Goal: Task Accomplishment & Management: Use online tool/utility

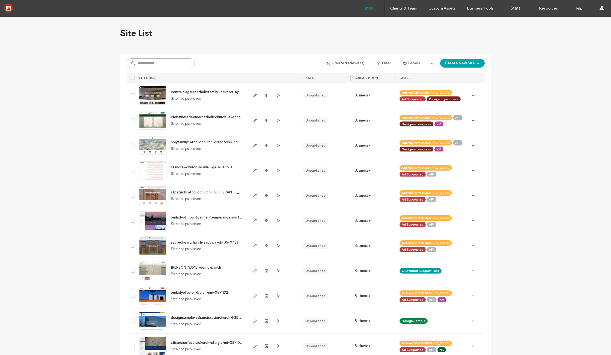
click at [149, 64] on input at bounding box center [161, 63] width 68 height 10
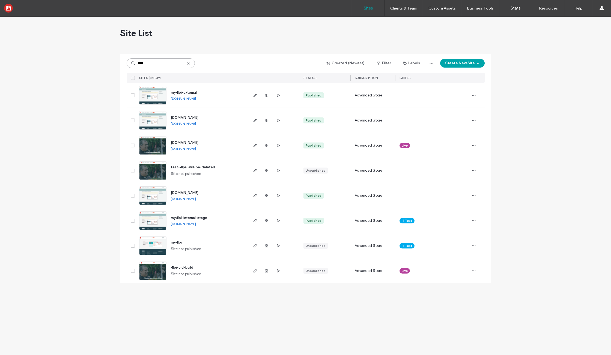
type input "****"
click at [157, 147] on img at bounding box center [152, 155] width 27 height 37
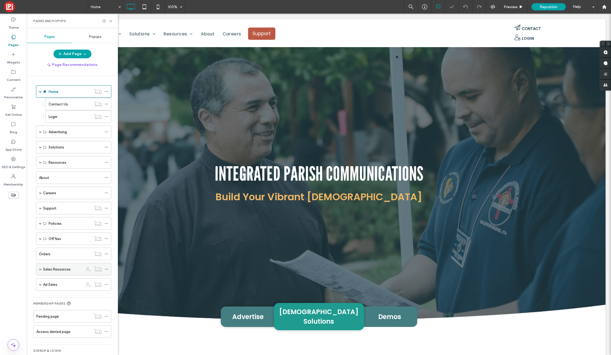
scroll to position [1, 0]
click at [40, 237] on span at bounding box center [40, 238] width 3 height 3
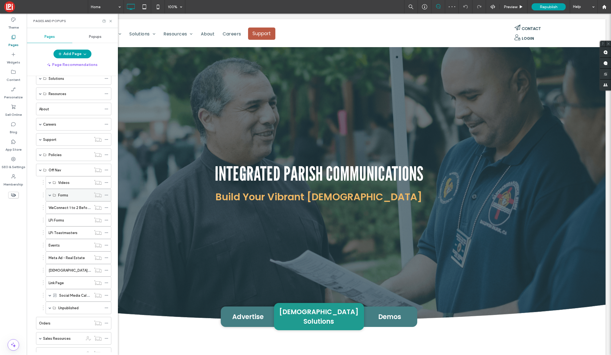
scroll to position [70, 0]
click at [67, 281] on div "Link Page" at bounding box center [70, 282] width 43 height 6
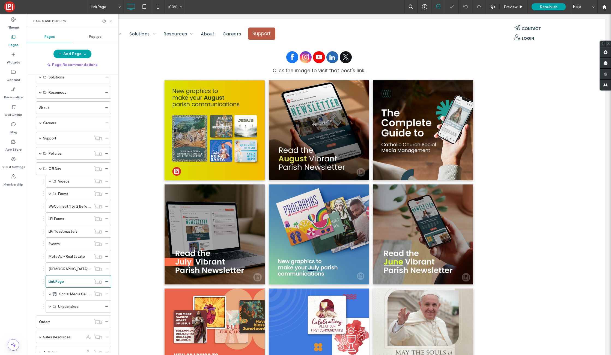
click at [110, 21] on use at bounding box center [110, 21] width 2 height 2
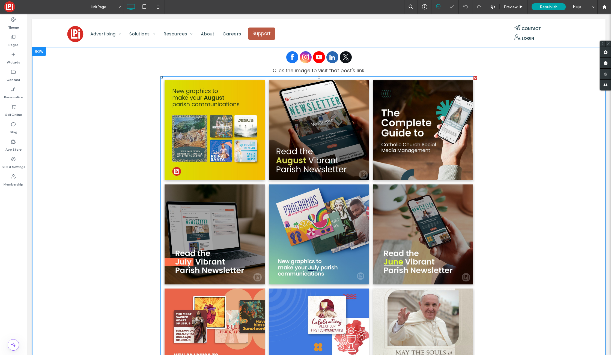
click at [346, 159] on link at bounding box center [319, 130] width 106 height 106
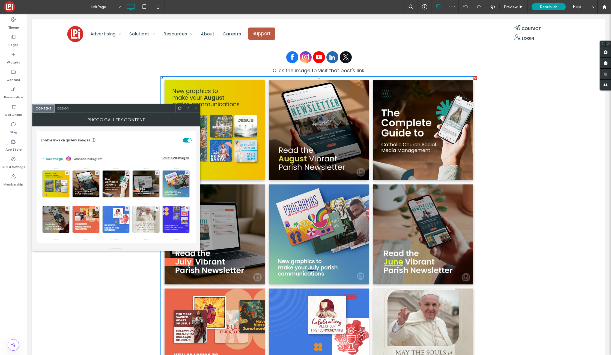
click at [48, 156] on div "Add image Connect Instagram" at bounding box center [71, 159] width 61 height 7
click at [50, 158] on button "Add image" at bounding box center [52, 159] width 22 height 7
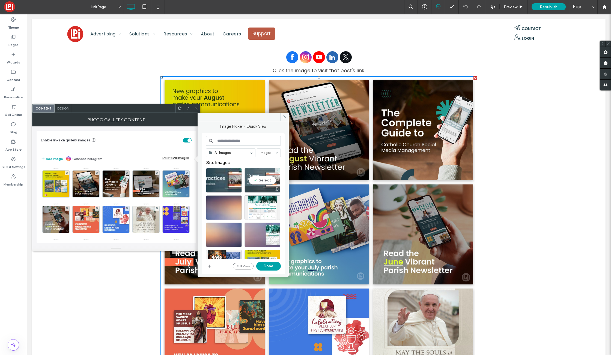
click at [269, 183] on div "Select" at bounding box center [262, 180] width 36 height 25
click at [264, 267] on button "Done" at bounding box center [268, 266] width 25 height 9
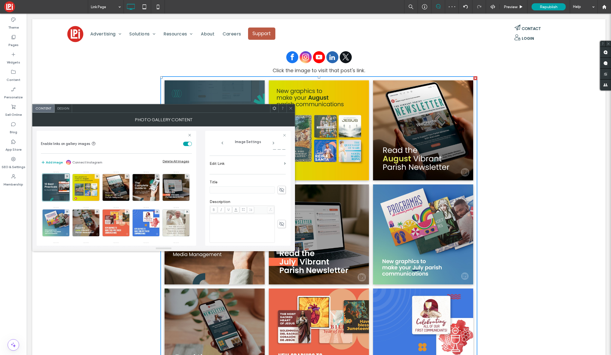
scroll to position [164, 0]
click at [280, 228] on use "button" at bounding box center [281, 227] width 3 height 3
type textarea "**********"
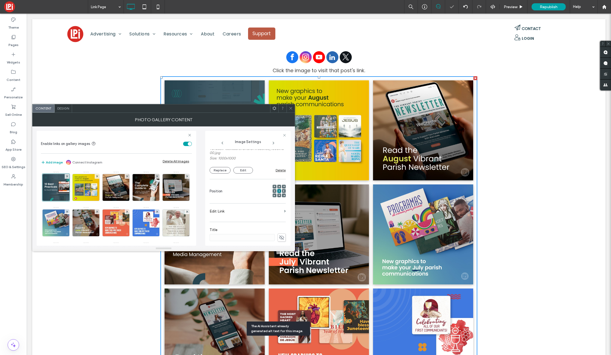
click at [278, 211] on label "Edit Link" at bounding box center [246, 212] width 72 height 10
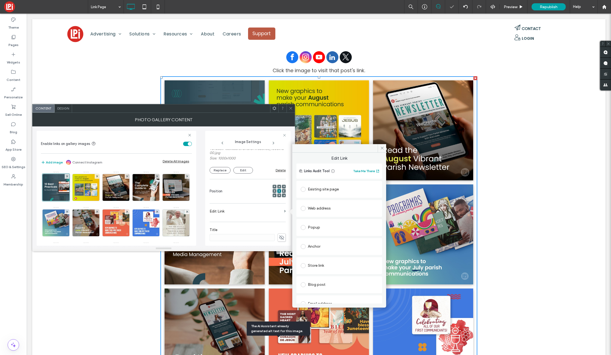
click at [321, 208] on div "Web address" at bounding box center [339, 208] width 77 height 9
click at [336, 219] on input "url" at bounding box center [339, 219] width 77 height 7
paste input "**********"
type input "**********"
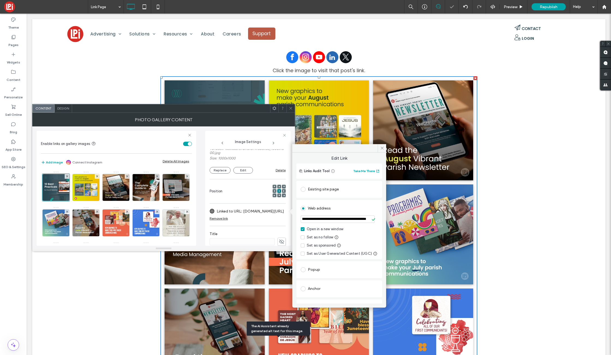
click at [334, 223] on input "**********" at bounding box center [338, 219] width 74 height 7
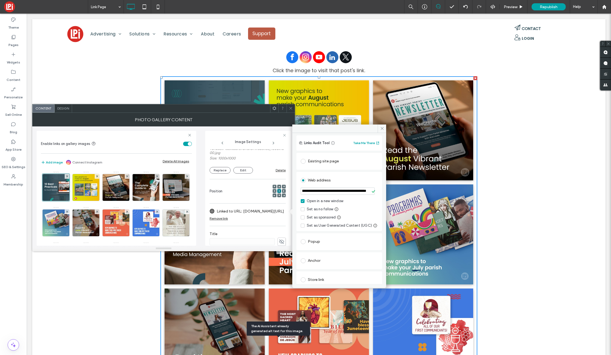
scroll to position [0, 0]
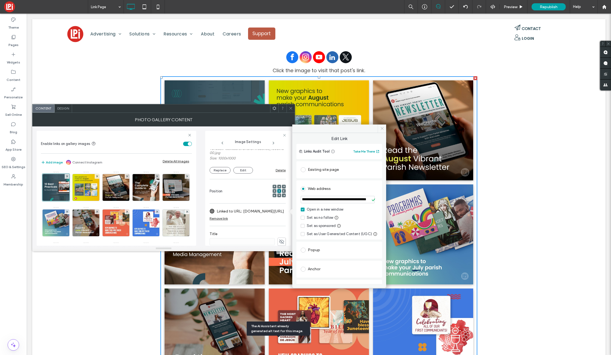
click at [382, 128] on icon at bounding box center [382, 129] width 4 height 4
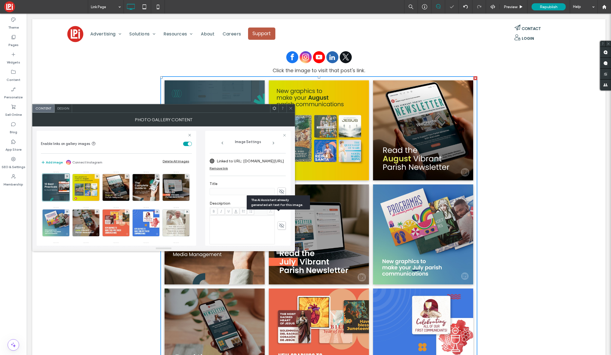
scroll to position [182, 0]
click at [291, 110] on span at bounding box center [291, 108] width 4 height 8
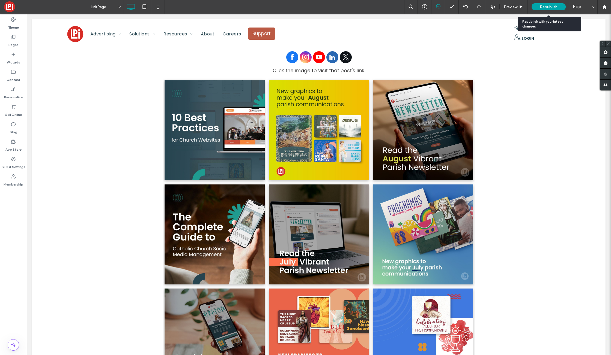
click at [546, 6] on span "Republish" at bounding box center [549, 7] width 18 height 5
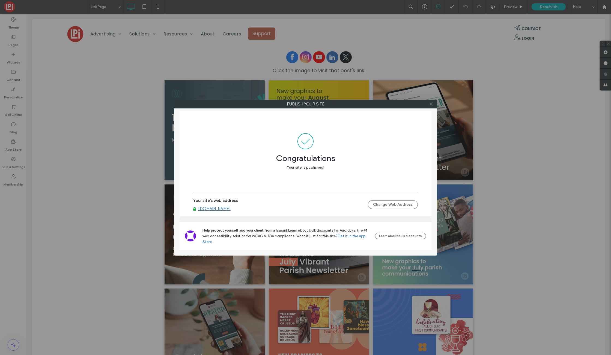
click at [431, 105] on icon at bounding box center [431, 104] width 4 height 4
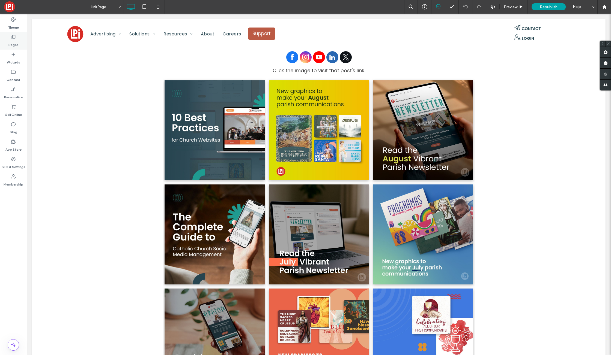
click at [10, 43] on label "Pages" at bounding box center [13, 44] width 10 height 8
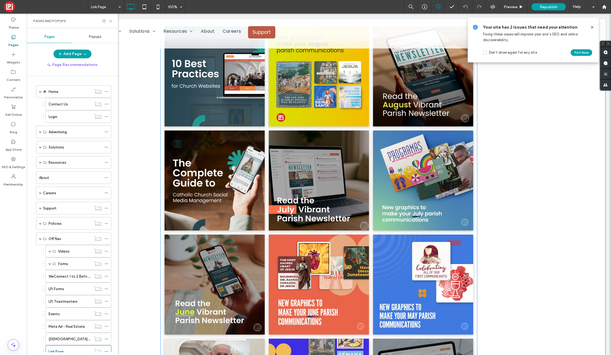
scroll to position [59, 0]
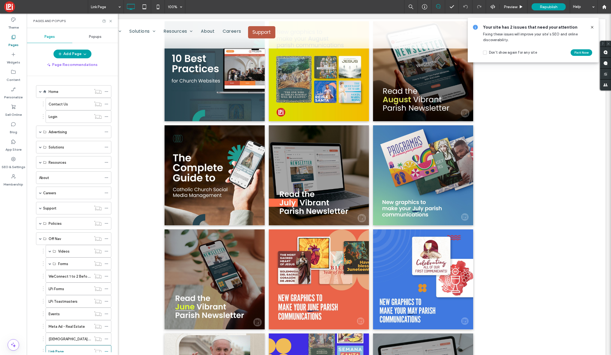
click at [12, 44] on label "Pages" at bounding box center [13, 44] width 10 height 8
click at [62, 93] on div "Home" at bounding box center [70, 92] width 43 height 6
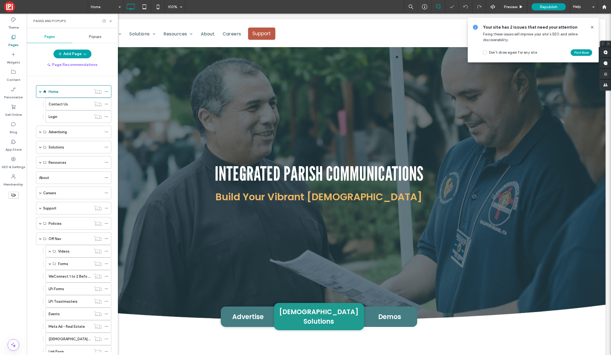
click at [593, 27] on icon at bounding box center [592, 27] width 4 height 4
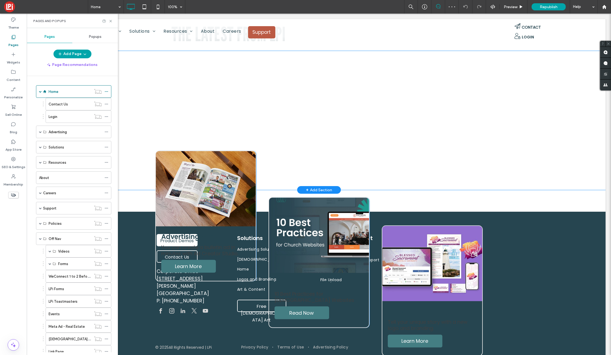
scroll to position [821, 0]
